Goal: Information Seeking & Learning: Learn about a topic

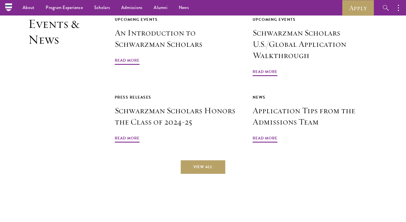
scroll to position [1296, 0]
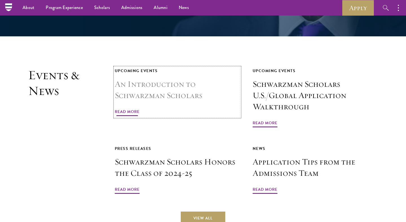
click at [140, 67] on div "Upcoming Events" at bounding box center [177, 70] width 125 height 7
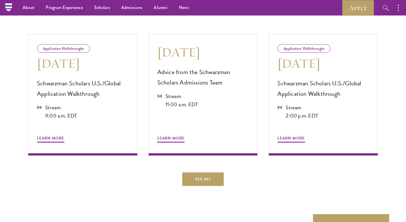
scroll to position [270, 0]
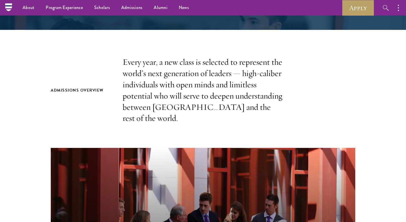
scroll to position [147, 0]
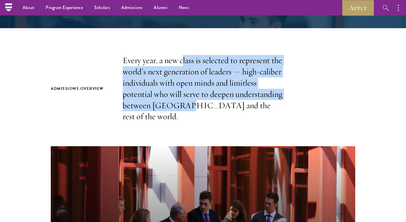
drag, startPoint x: 183, startPoint y: 60, endPoint x: 183, endPoint y: 104, distance: 43.7
click at [183, 104] on p "Every year, a new class is selected to represent the world’s next generation of…" at bounding box center [203, 88] width 161 height 67
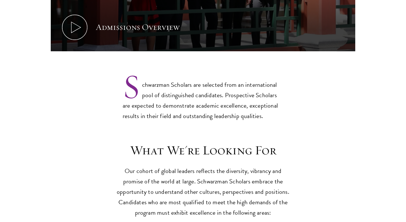
scroll to position [413, 0]
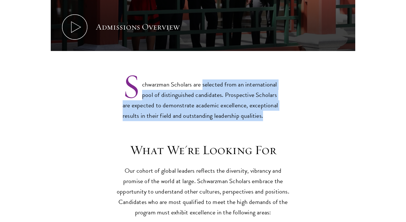
drag, startPoint x: 202, startPoint y: 73, endPoint x: 192, endPoint y: 111, distance: 39.2
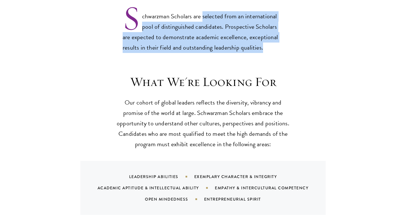
scroll to position [492, 0]
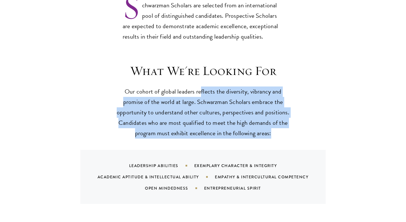
drag, startPoint x: 201, startPoint y: 85, endPoint x: 187, endPoint y: 134, distance: 50.6
click at [187, 134] on div "What We're Looking For Our cohort of global leaders reflects the diversity, vib…" at bounding box center [203, 133] width 304 height 141
drag, startPoint x: 200, startPoint y: 128, endPoint x: 196, endPoint y: 73, distance: 55.5
click at [196, 73] on div "What We're Looking For Our cohort of global leaders reflects the diversity, vib…" at bounding box center [203, 133] width 304 height 141
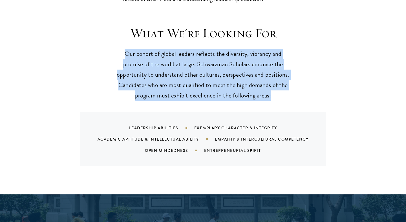
scroll to position [533, 0]
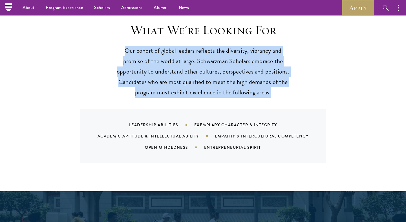
drag, startPoint x: 221, startPoint y: 89, endPoint x: 216, endPoint y: 28, distance: 61.4
click at [216, 28] on div "What We're Looking For Our cohort of global leaders reflects the diversity, vib…" at bounding box center [203, 92] width 304 height 141
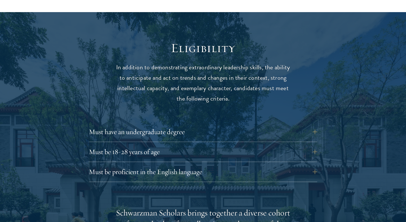
scroll to position [716, 0]
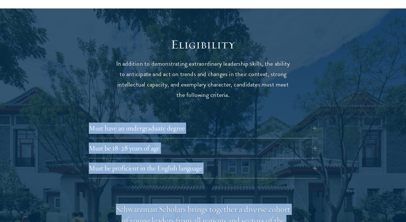
drag, startPoint x: 224, startPoint y: 93, endPoint x: 209, endPoint y: 17, distance: 77.7
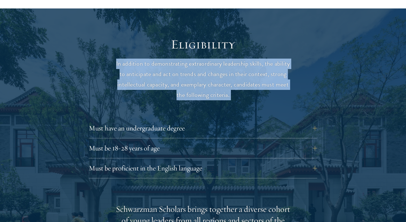
drag, startPoint x: 204, startPoint y: 94, endPoint x: 202, endPoint y: 45, distance: 49.1
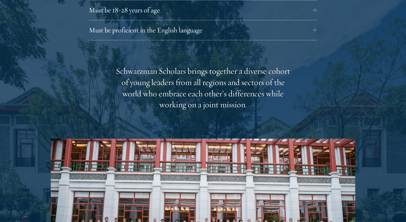
scroll to position [856, 0]
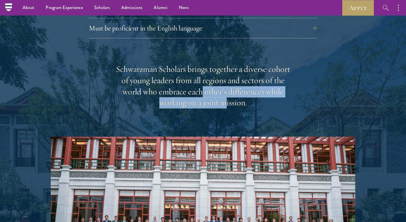
drag, startPoint x: 227, startPoint y: 96, endPoint x: 203, endPoint y: 76, distance: 30.7
click at [203, 76] on div "Schwarzman Scholars brings together a diverse cohort of young leaders from all …" at bounding box center [203, 86] width 175 height 45
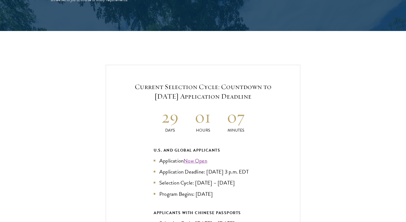
scroll to position [1160, 0]
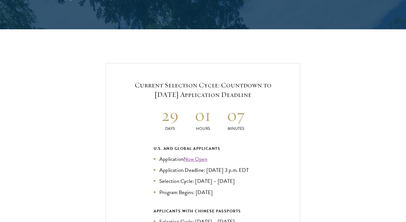
drag, startPoint x: 191, startPoint y: 65, endPoint x: 193, endPoint y: 93, distance: 28.0
click at [193, 93] on div "Current Selection Cycle: Countdown to September 10, 2025 Application Deadline 2…" at bounding box center [203, 183] width 194 height 240
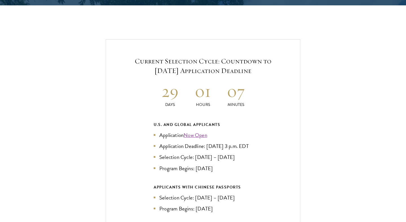
scroll to position [1184, 0]
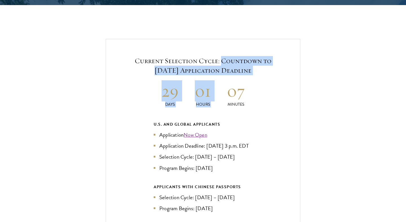
drag, startPoint x: 225, startPoint y: 70, endPoint x: 222, endPoint y: 46, distance: 23.7
click at [222, 46] on div "Current Selection Cycle: Countdown to September 10, 2025 Application Deadline 2…" at bounding box center [203, 159] width 194 height 240
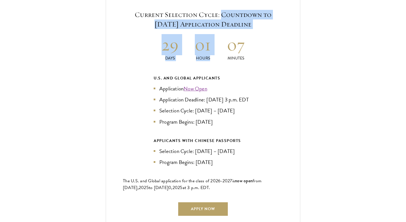
scroll to position [1233, 0]
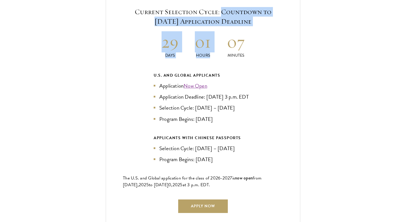
drag, startPoint x: 196, startPoint y: 96, endPoint x: 159, endPoint y: 84, distance: 38.5
click at [159, 93] on li "Application Deadline: Sept 10, 2025 at 3 p.m. EDT" at bounding box center [203, 97] width 99 height 8
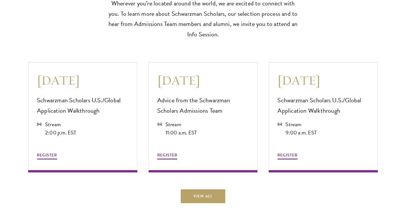
scroll to position [1536, 0]
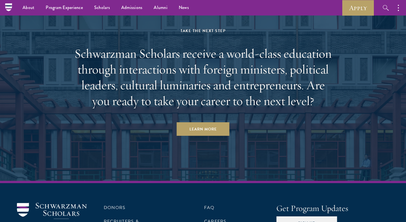
scroll to position [2366, 0]
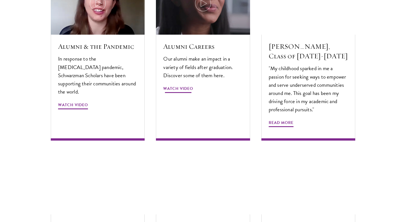
scroll to position [1764, 0]
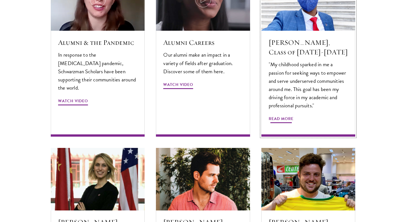
click at [283, 115] on span "Read More" at bounding box center [281, 119] width 25 height 9
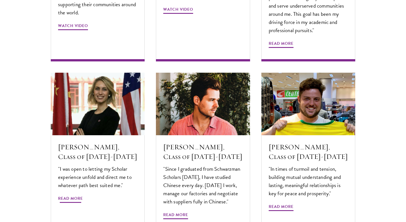
scroll to position [1848, 0]
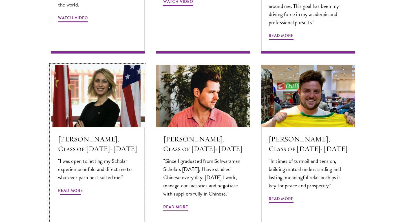
click at [96, 157] on p ""I was open to letting my Scholar experience unfold and direct me to whatever p…" at bounding box center [97, 169] width 79 height 25
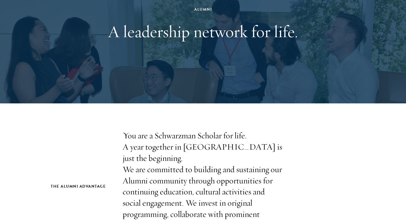
scroll to position [0, 0]
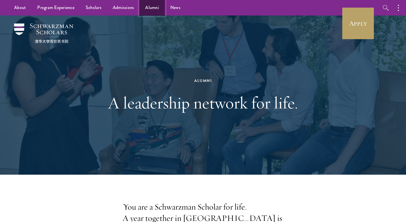
click at [149, 10] on link "Alumni" at bounding box center [152, 8] width 25 height 16
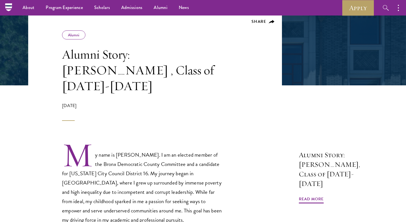
scroll to position [165, 0]
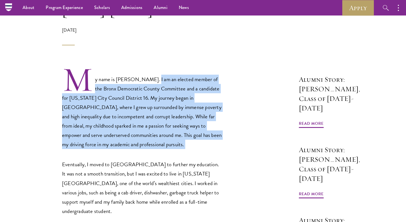
drag, startPoint x: 156, startPoint y: 63, endPoint x: 151, endPoint y: 136, distance: 72.6
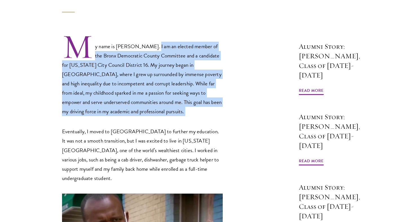
scroll to position [205, 0]
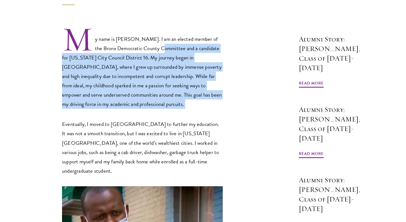
drag, startPoint x: 173, startPoint y: 100, endPoint x: 153, endPoint y: 30, distance: 72.6
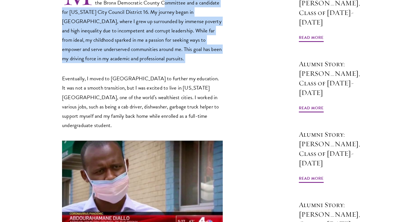
scroll to position [256, 0]
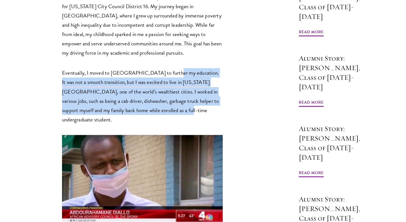
drag, startPoint x: 166, startPoint y: 54, endPoint x: 162, endPoint y: 93, distance: 38.6
click at [162, 93] on p "Eventually, I moved to the United States to further my education. It was not a …" at bounding box center [142, 96] width 161 height 56
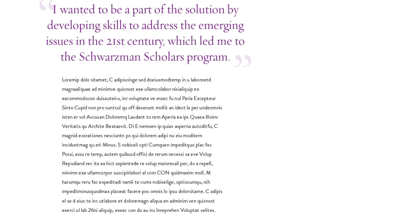
scroll to position [583, 0]
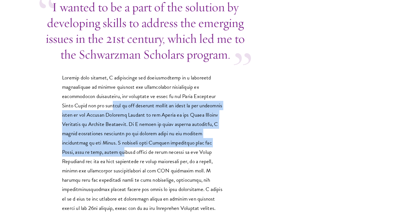
drag, startPoint x: 141, startPoint y: 73, endPoint x: 141, endPoint y: 114, distance: 41.7
click at [141, 114] on p at bounding box center [142, 143] width 161 height 140
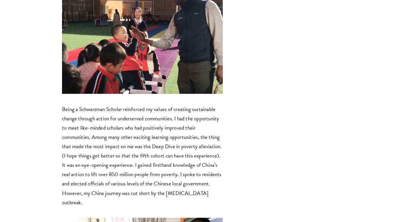
scroll to position [866, 0]
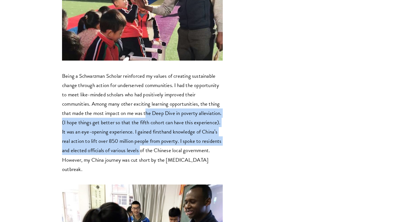
drag, startPoint x: 146, startPoint y: 89, endPoint x: 141, endPoint y: 121, distance: 31.9
click at [141, 121] on p "Being a Schwarzman Scholar reinforced my values of creating sustainable change …" at bounding box center [142, 122] width 161 height 103
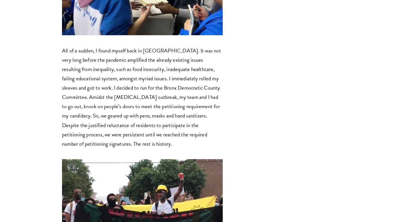
scroll to position [1135, 0]
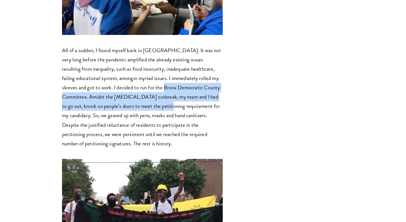
drag, startPoint x: 145, startPoint y: 56, endPoint x: 145, endPoint y: 68, distance: 12.1
click at [145, 68] on p "All of a sudden, I found myself back in NYC. It was not very long before the pa…" at bounding box center [142, 97] width 161 height 103
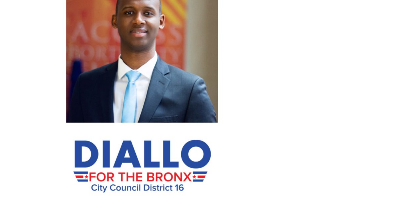
scroll to position [1964, 0]
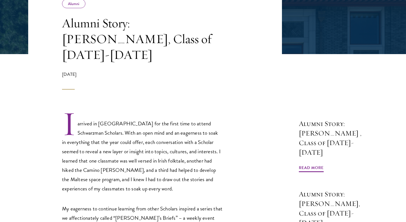
scroll to position [132, 0]
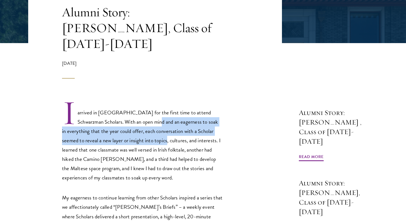
drag, startPoint x: 141, startPoint y: 107, endPoint x: 140, endPoint y: 123, distance: 15.8
click at [140, 123] on p "I arrived in China for the first time to attend Schwarzman Scholars. With an op…" at bounding box center [142, 141] width 161 height 83
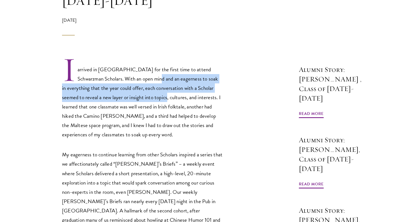
scroll to position [180, 0]
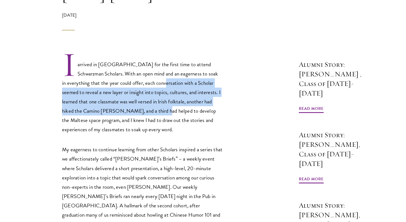
drag, startPoint x: 144, startPoint y: 69, endPoint x: 141, endPoint y: 92, distance: 23.1
click at [141, 92] on p "I arrived in China for the first time to attend Schwarzman Scholars. With an op…" at bounding box center [142, 93] width 161 height 83
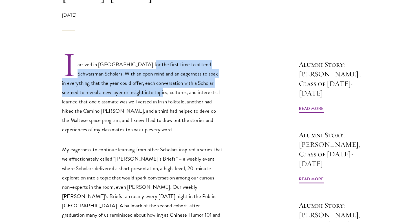
drag, startPoint x: 137, startPoint y: 49, endPoint x: 137, endPoint y: 74, distance: 24.8
click at [137, 74] on p "I arrived in China for the first time to attend Schwarzman Scholars. With an op…" at bounding box center [142, 93] width 161 height 83
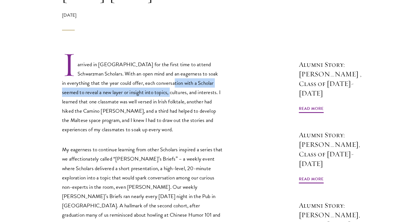
drag, startPoint x: 151, startPoint y: 66, endPoint x: 144, endPoint y: 79, distance: 15.5
click at [144, 79] on p "I arrived in China for the first time to attend Schwarzman Scholars. With an op…" at bounding box center [142, 93] width 161 height 83
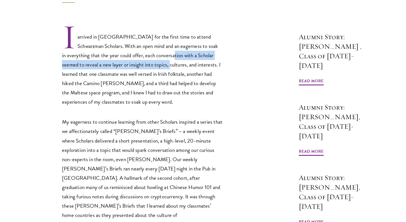
click at [144, 79] on p "I arrived in China for the first time to attend Schwarzman Scholars. With an op…" at bounding box center [142, 65] width 161 height 83
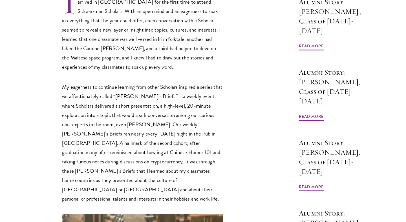
scroll to position [246, 0]
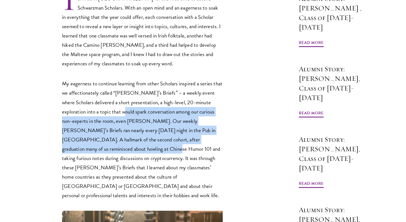
drag, startPoint x: 143, startPoint y: 100, endPoint x: 137, endPoint y: 134, distance: 34.8
click at [137, 134] on p "My eagerness to continue learning from other Scholars inspired a series that we…" at bounding box center [142, 139] width 161 height 121
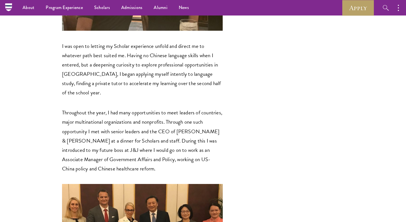
scroll to position [528, 0]
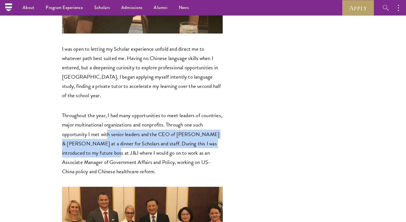
drag, startPoint x: 119, startPoint y: 97, endPoint x: 118, endPoint y: 114, distance: 17.8
click at [118, 114] on p "Throughout the year, I had many opportunities to meet leaders of countries, maj…" at bounding box center [142, 143] width 161 height 65
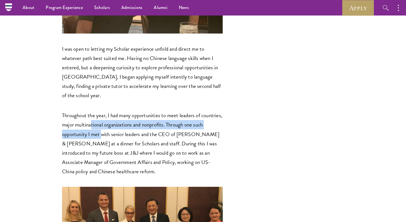
drag, startPoint x: 113, startPoint y: 91, endPoint x: 113, endPoint y: 103, distance: 11.8
click at [113, 111] on p "Throughout the year, I had many opportunities to meet leaders of countries, maj…" at bounding box center [142, 143] width 161 height 65
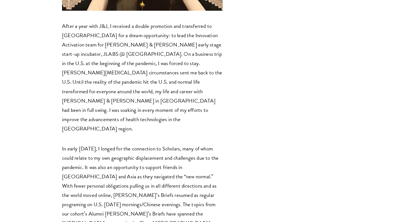
scroll to position [856, 0]
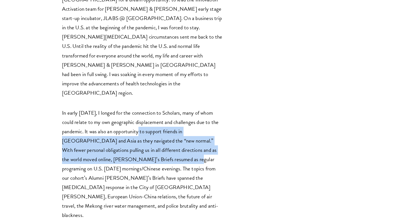
drag, startPoint x: 138, startPoint y: 81, endPoint x: 133, endPoint y: 109, distance: 28.5
click at [133, 109] on p "In early March of 2020, I longed for the connection to Scholars, many of whom c…" at bounding box center [142, 164] width 161 height 112
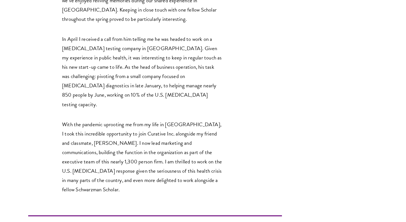
scroll to position [1262, 0]
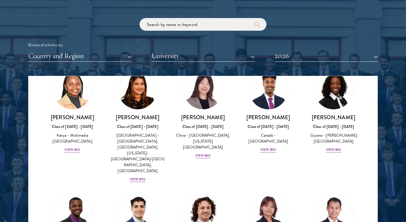
scroll to position [903, 0]
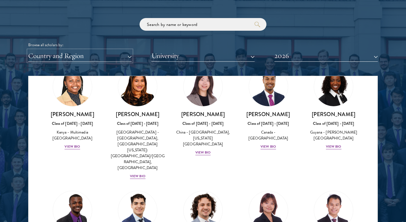
click at [58, 54] on button "Country and Region" at bounding box center [79, 56] width 103 height 12
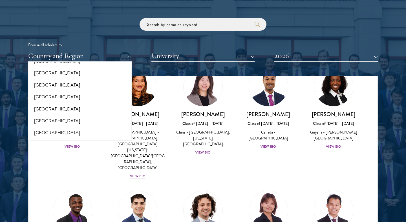
scroll to position [1163, 0]
click at [63, 92] on button "[GEOGRAPHIC_DATA]" at bounding box center [80, 98] width 100 height 12
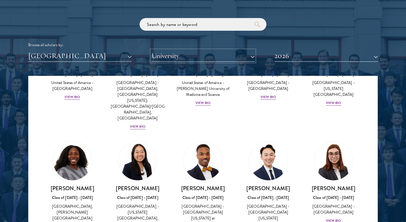
click at [187, 60] on button "University" at bounding box center [202, 56] width 103 height 12
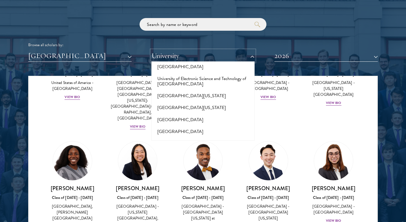
scroll to position [4615, 0]
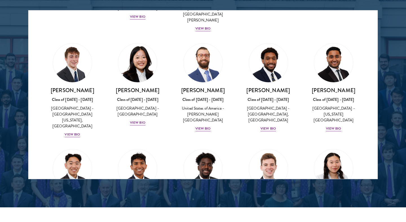
scroll to position [875, 0]
